Goal: Information Seeking & Learning: Learn about a topic

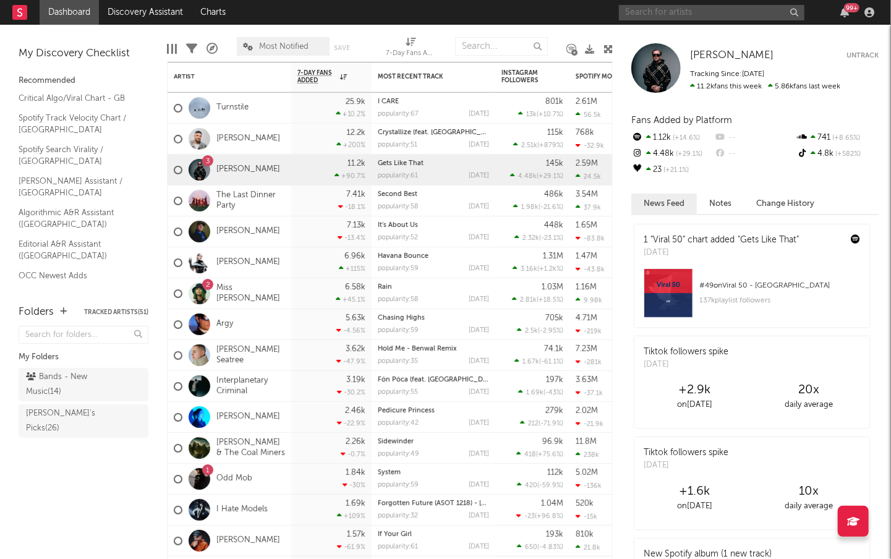
click at [649, 11] on input "text" at bounding box center [712, 12] width 186 height 15
type input "[PERSON_NAME]"
click at [668, 14] on input "[PERSON_NAME]" at bounding box center [712, 12] width 186 height 15
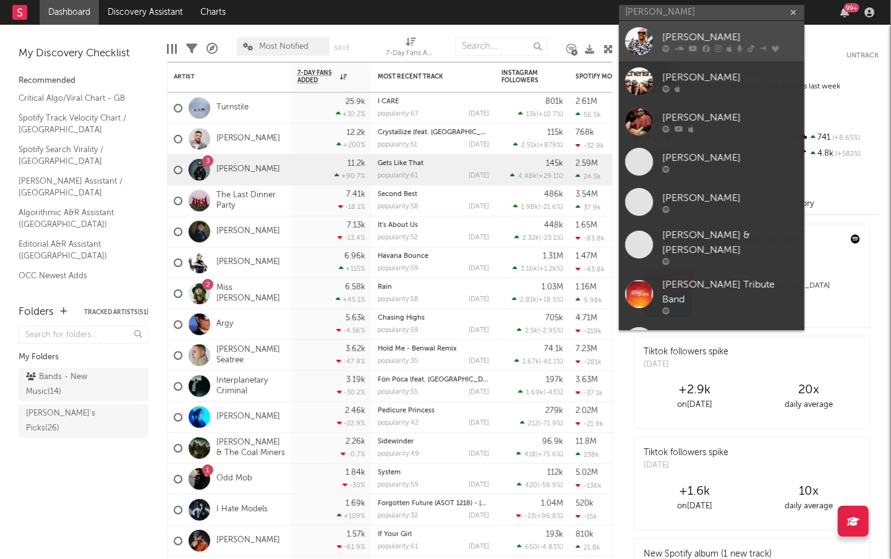
click at [668, 46] on div at bounding box center [730, 48] width 136 height 7
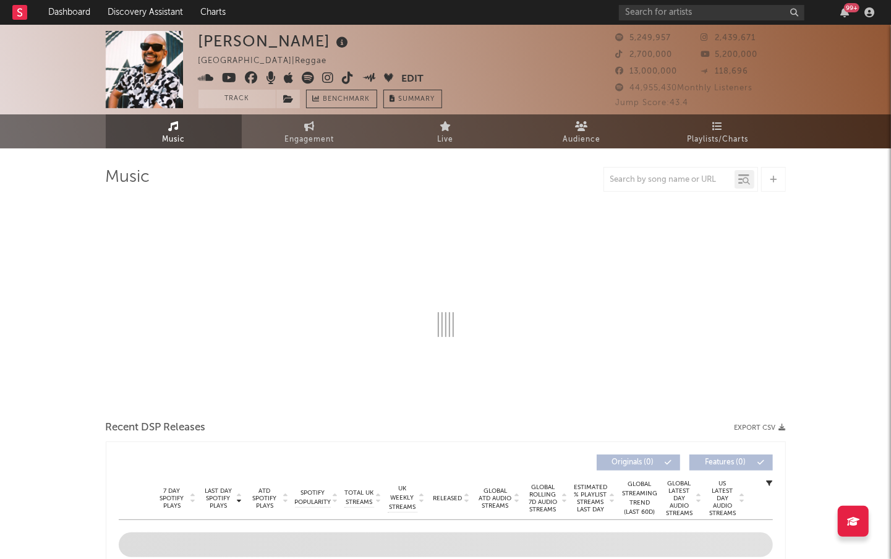
select select "6m"
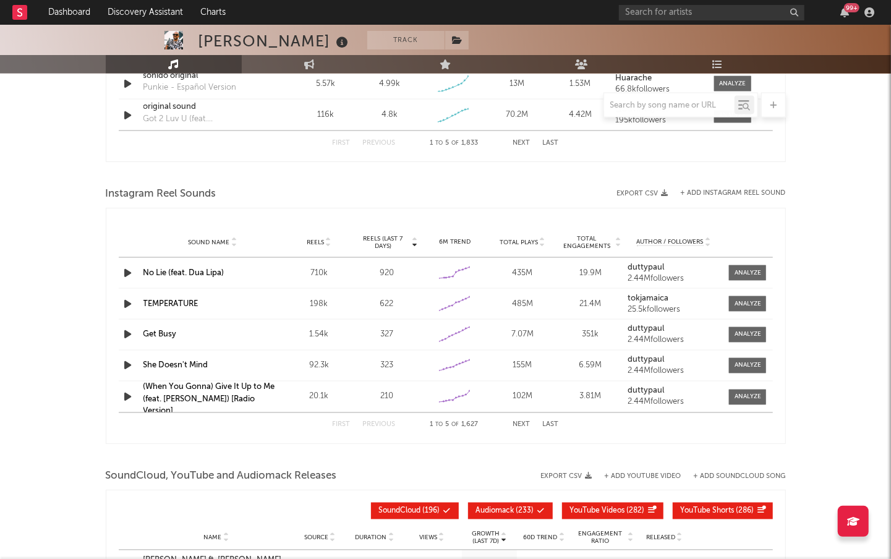
scroll to position [1012, 0]
